Goal: Find specific page/section: Find specific page/section

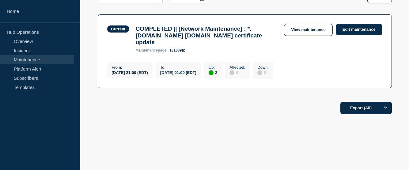
scroll to position [118, 0]
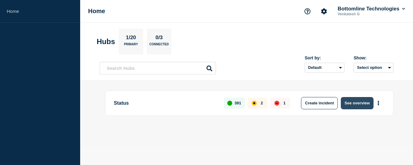
click at [361, 104] on button "See overview" at bounding box center [357, 103] width 32 height 12
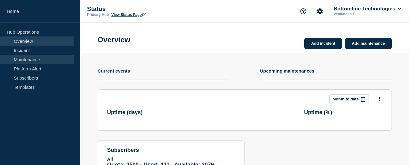
click at [31, 60] on link "Maintenance" at bounding box center [37, 59] width 74 height 9
